Goal: Connect with others: Connect with other users

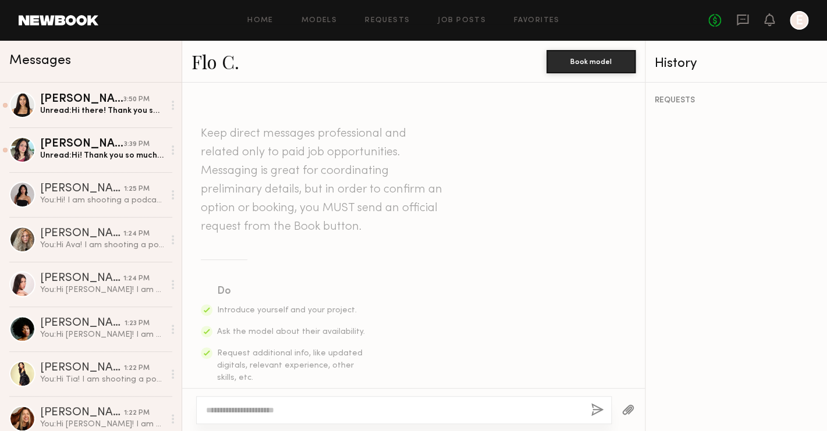
scroll to position [310, 0]
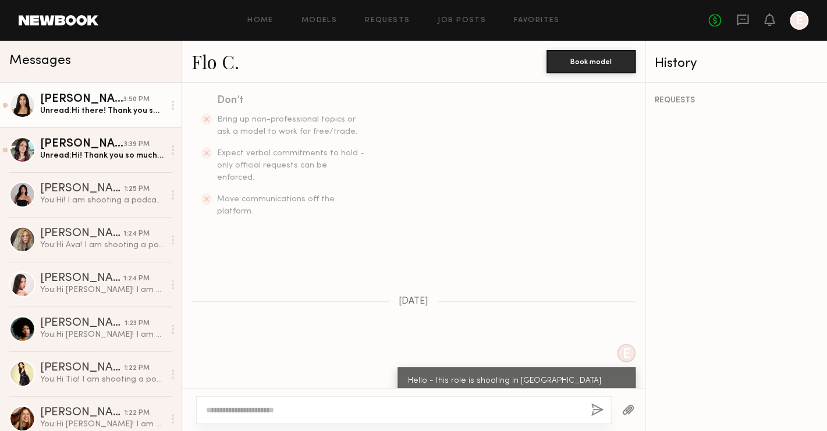
click at [83, 111] on div "Unread: Hi there! Thank you so much for reaching out. I would have loved to be …" at bounding box center [102, 110] width 124 height 11
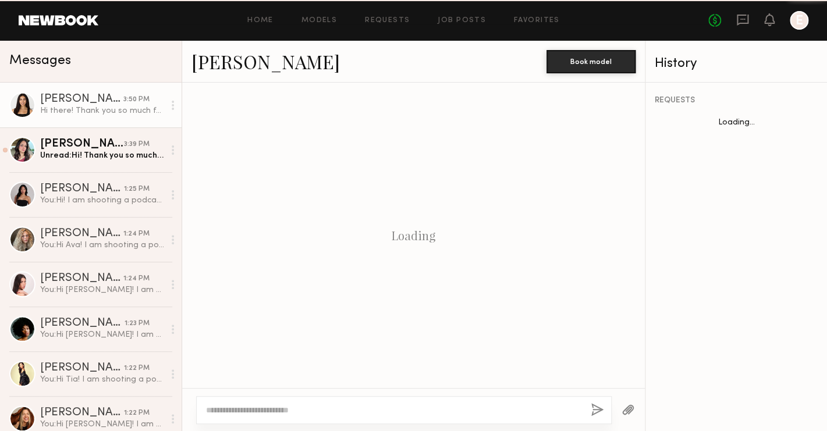
scroll to position [758, 0]
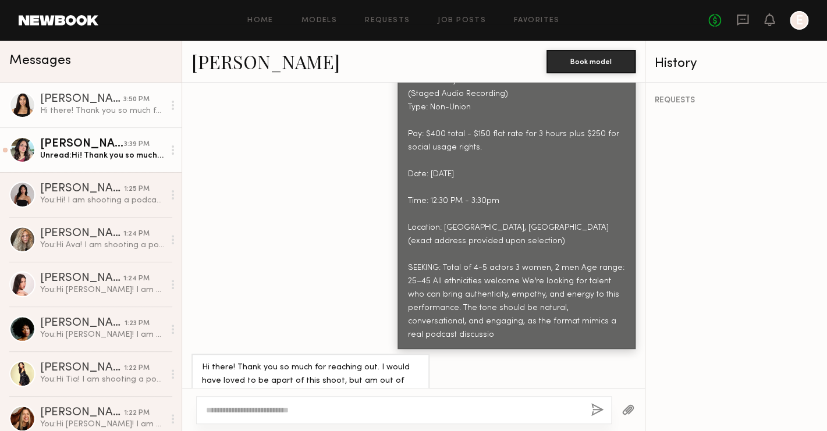
click at [83, 146] on div "[PERSON_NAME]" at bounding box center [82, 145] width 84 height 12
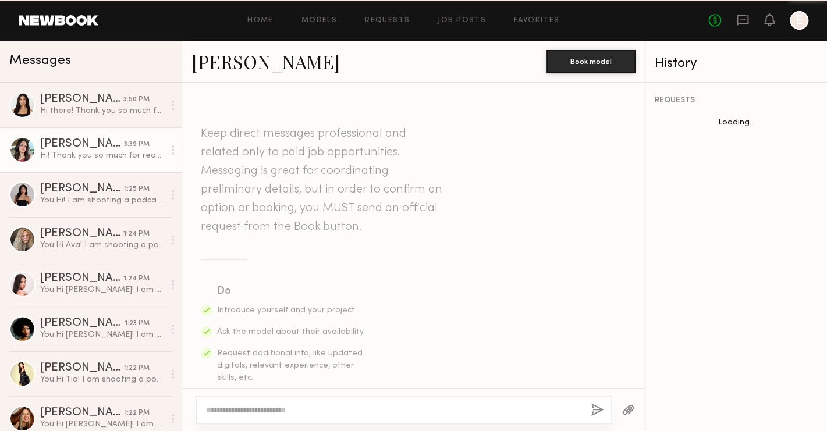
scroll to position [771, 0]
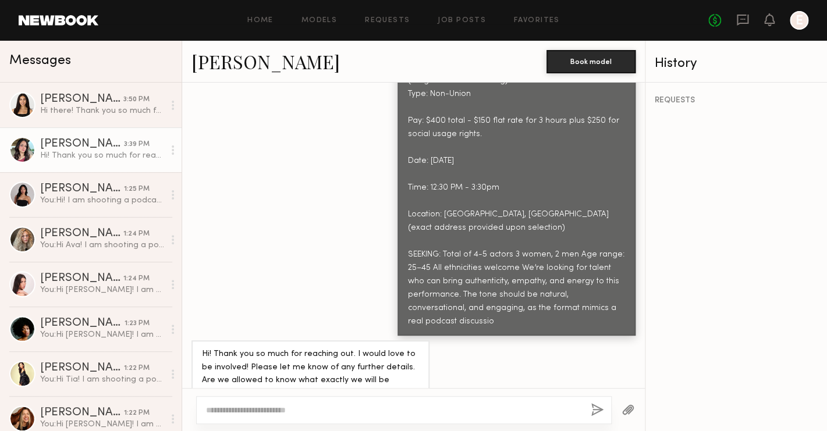
click at [17, 155] on div at bounding box center [22, 150] width 26 height 26
click at [379, 401] on div at bounding box center [404, 411] width 416 height 28
click at [365, 407] on textarea at bounding box center [394, 411] width 376 height 12
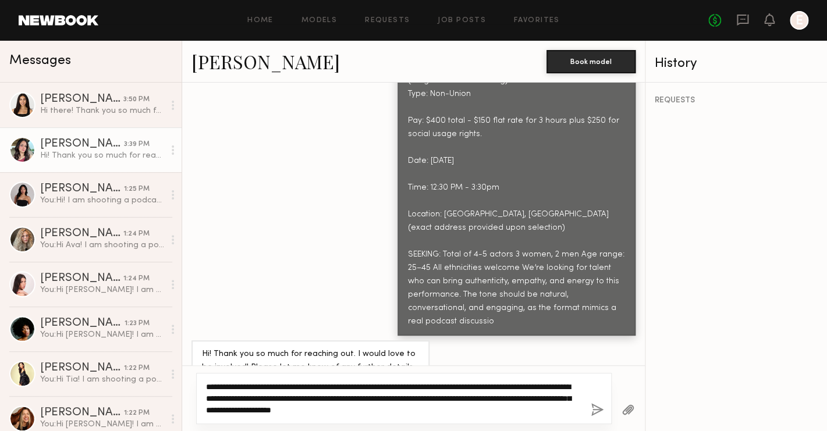
paste textarea "**********"
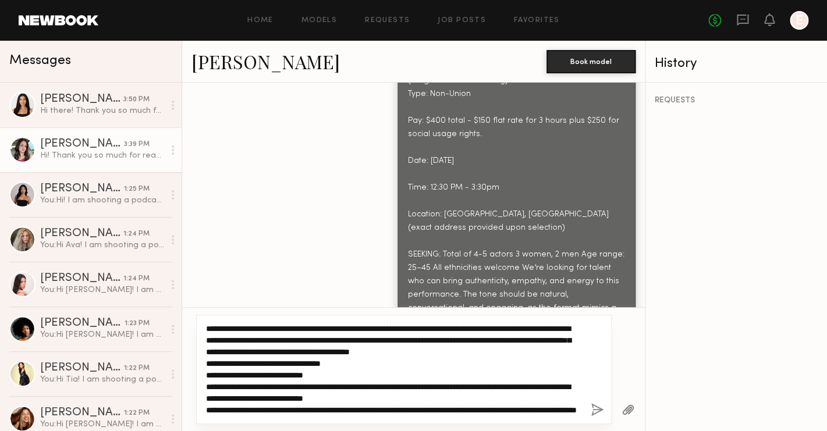
scroll to position [80, 0]
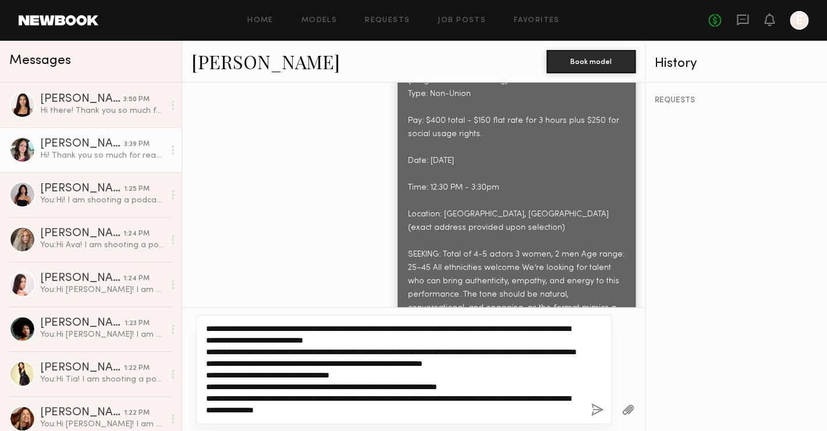
type textarea "**********"
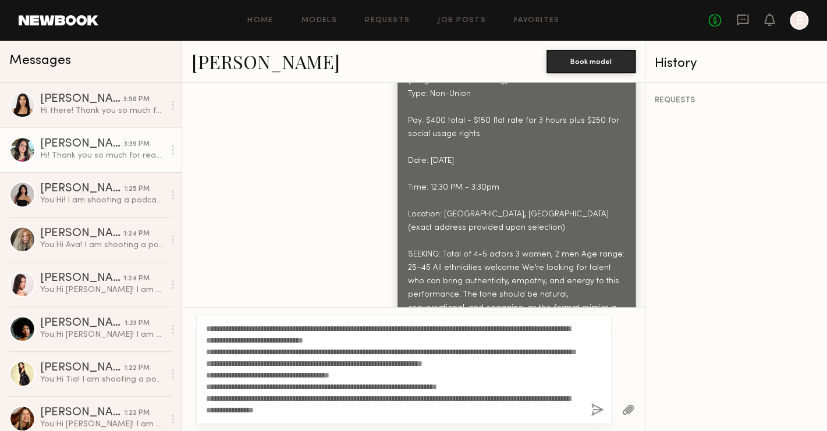
click at [596, 407] on button "button" at bounding box center [597, 411] width 13 height 15
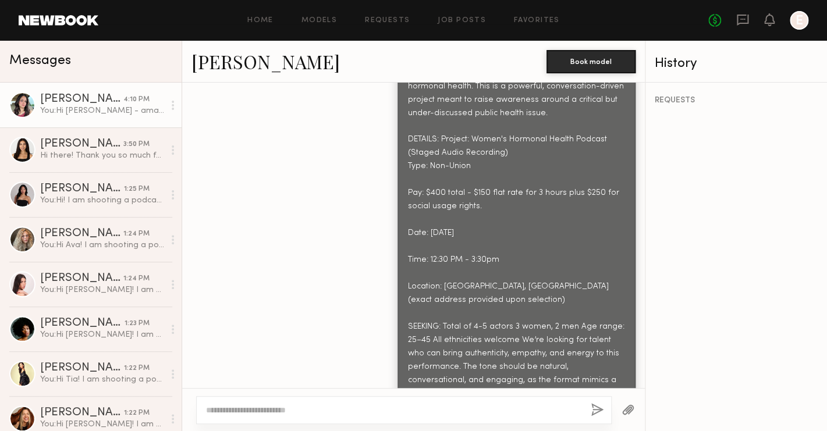
scroll to position [622, 0]
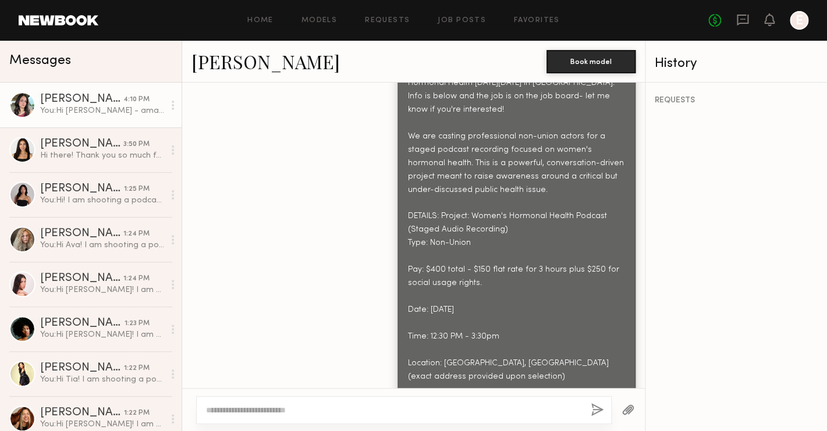
click at [31, 100] on div at bounding box center [22, 105] width 26 height 26
click at [248, 70] on link "[PERSON_NAME]" at bounding box center [266, 61] width 148 height 25
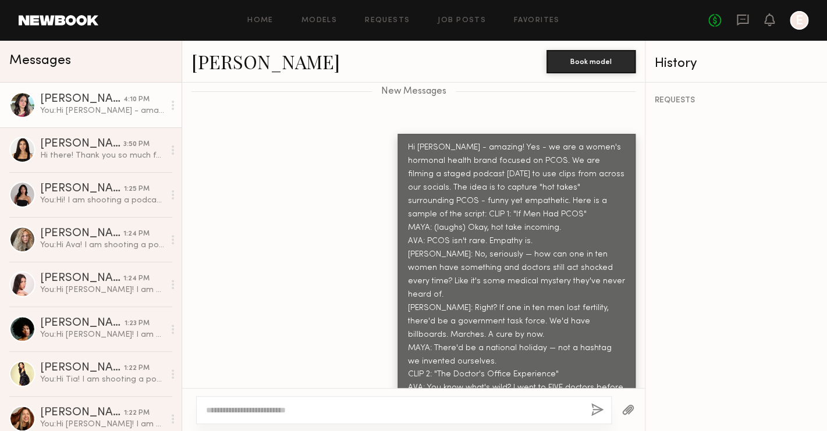
scroll to position [1197, 0]
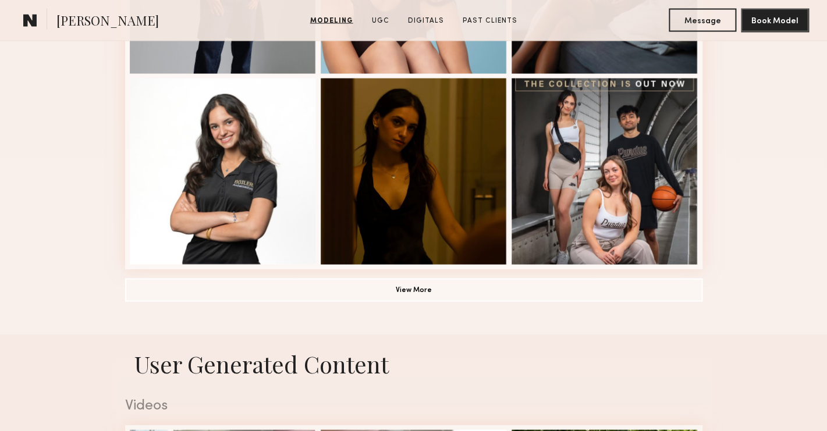
scroll to position [842, 0]
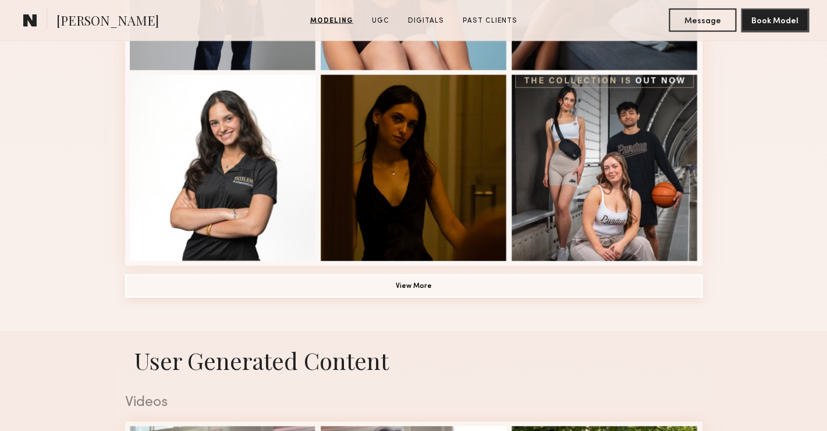
click at [314, 285] on button "View More" at bounding box center [414, 286] width 578 height 23
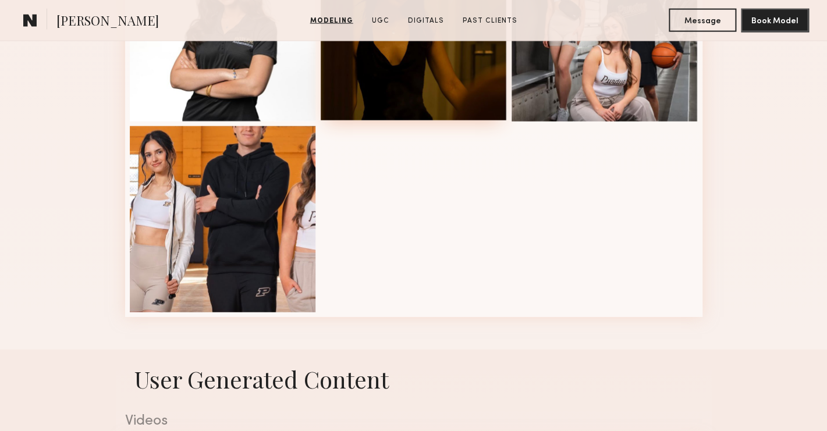
scroll to position [984, 0]
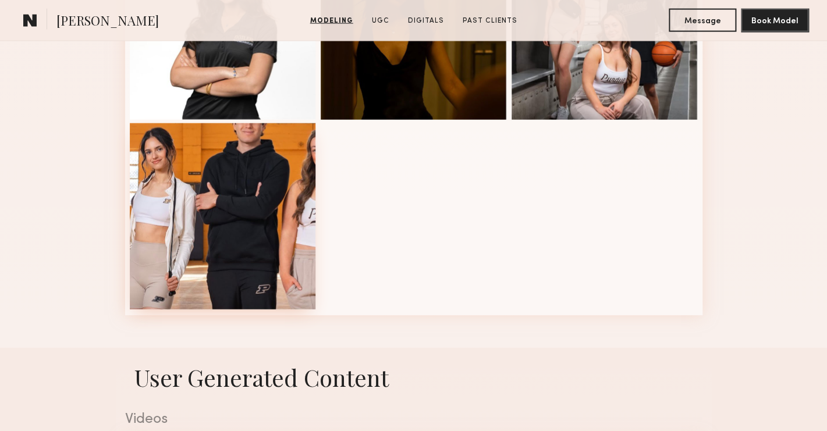
click at [264, 247] on div at bounding box center [223, 216] width 186 height 186
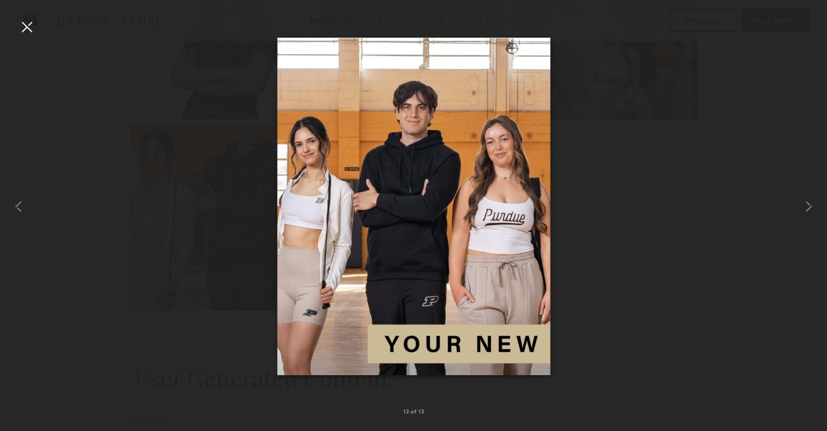
click at [261, 265] on div at bounding box center [413, 207] width 827 height 376
click at [36, 32] on div at bounding box center [26, 26] width 19 height 19
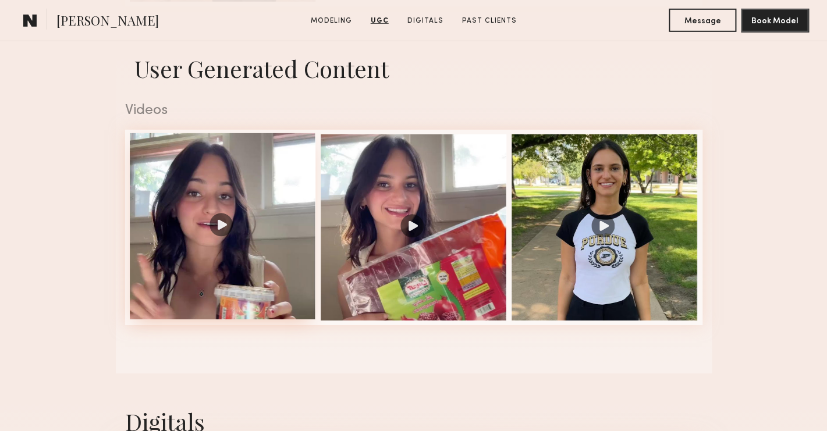
scroll to position [1281, 0]
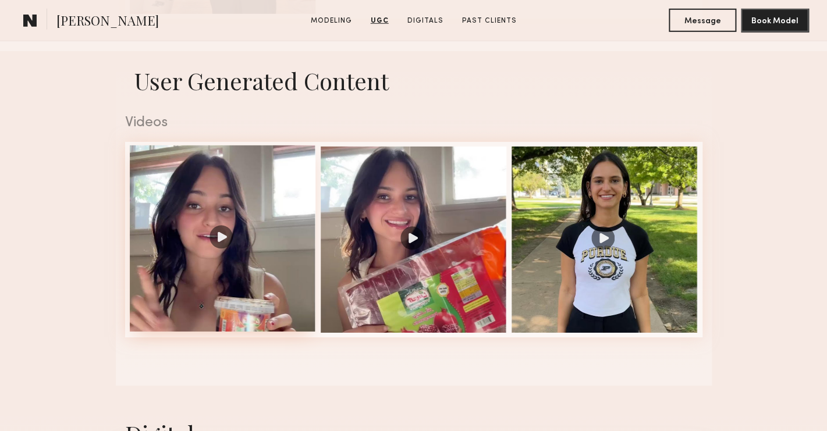
click at [231, 245] on div at bounding box center [223, 239] width 186 height 186
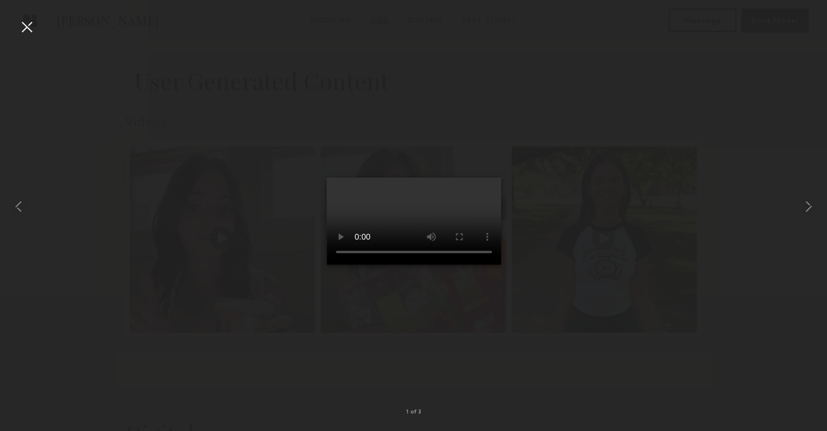
click at [656, 372] on div at bounding box center [413, 207] width 827 height 376
click at [588, 21] on div at bounding box center [413, 207] width 827 height 376
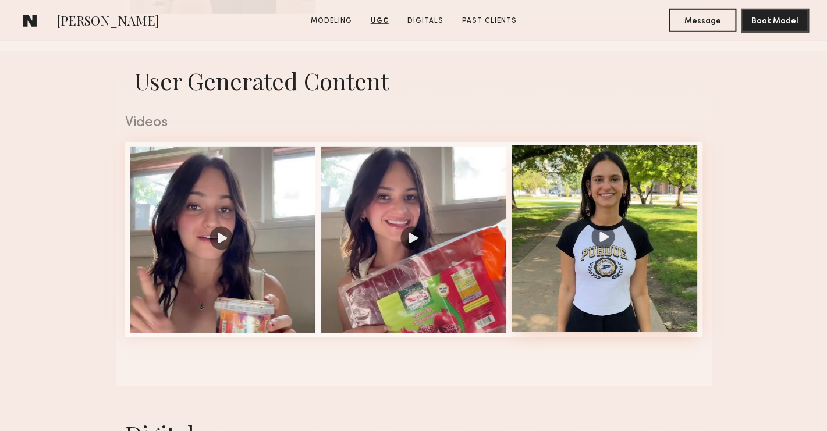
click at [609, 245] on div at bounding box center [605, 239] width 186 height 186
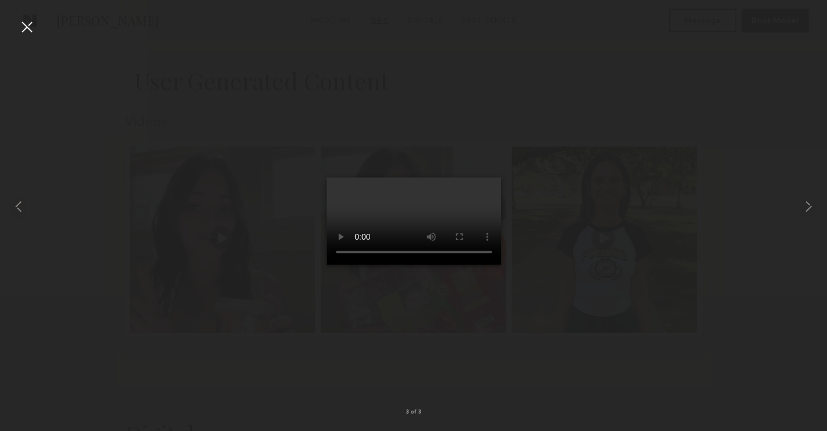
click at [34, 25] on div at bounding box center [26, 26] width 19 height 19
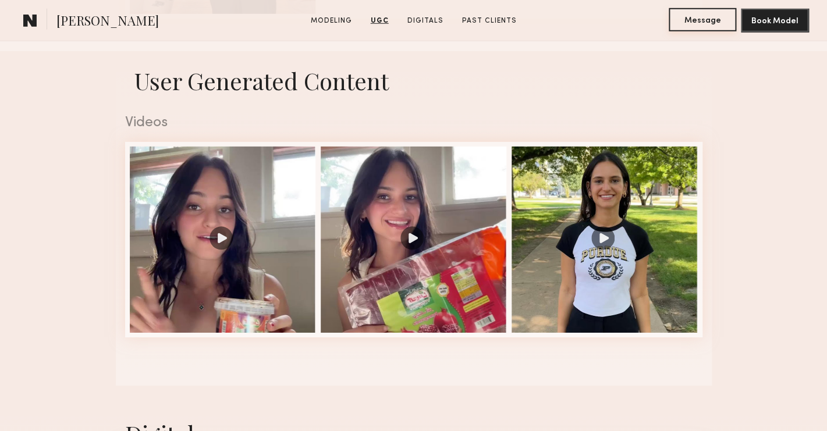
click at [687, 22] on button "Message" at bounding box center [703, 19] width 68 height 23
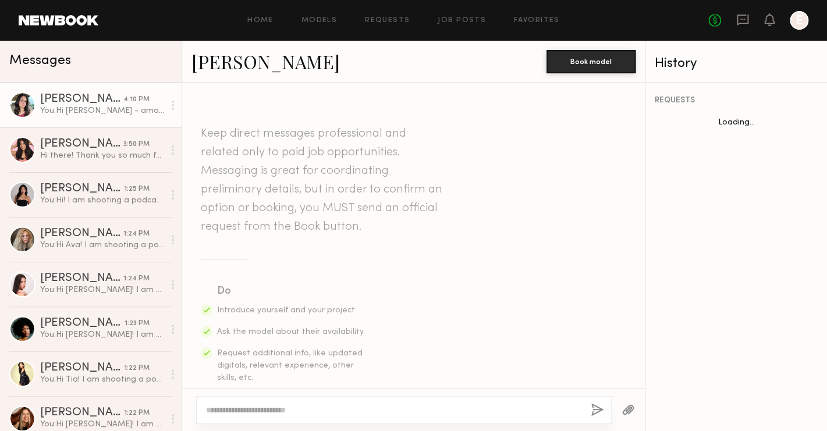
scroll to position [1108, 0]
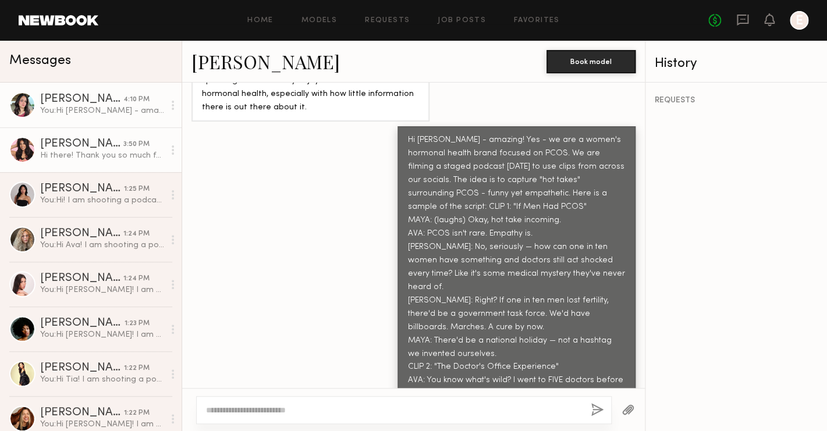
click at [91, 153] on div "Hi there! Thank you so much for reaching out. I would have loved to be apart of…" at bounding box center [102, 155] width 124 height 11
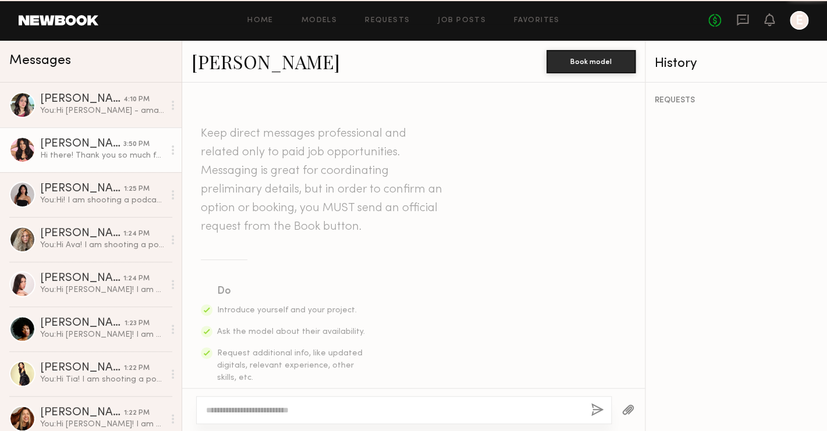
scroll to position [758, 0]
